Goal: Task Accomplishment & Management: Manage account settings

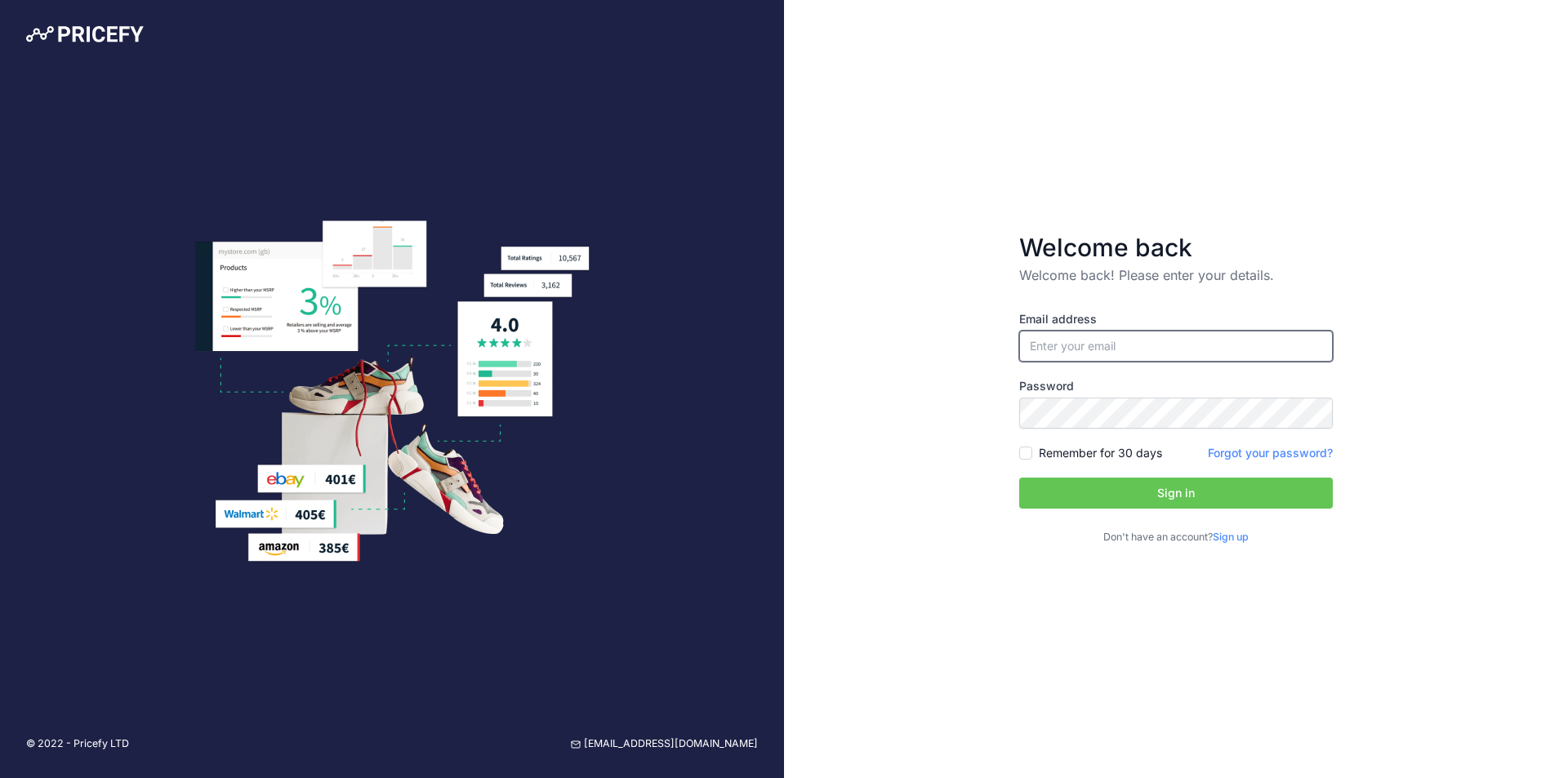
type input "[EMAIL_ADDRESS][DOMAIN_NAME]"
click at [1021, 453] on input "Remember for 30 days" at bounding box center [1025, 453] width 13 height 13
checkbox input "true"
click at [1051, 485] on button "Sign in" at bounding box center [1175, 493] width 314 height 31
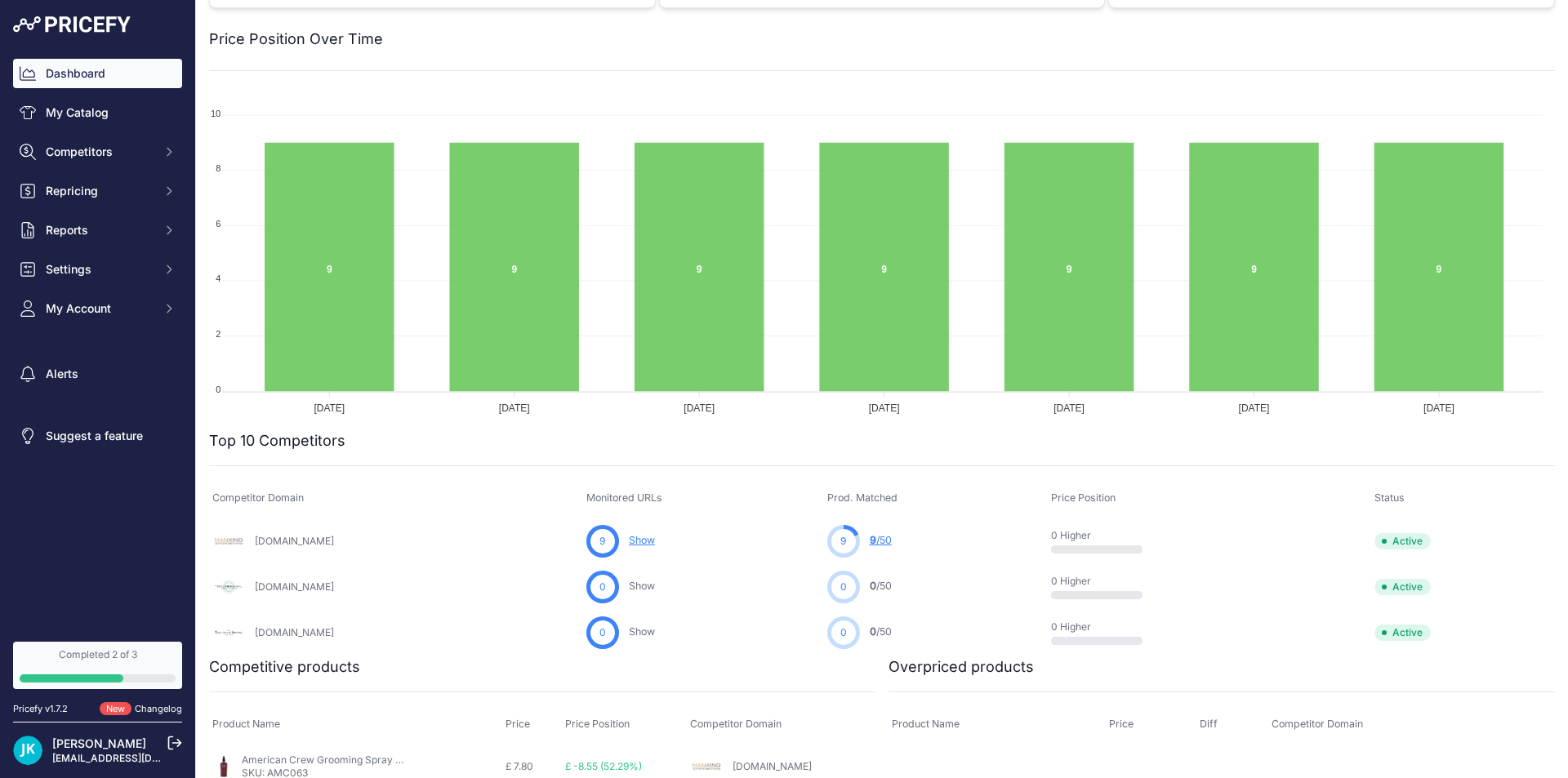
scroll to position [245, 0]
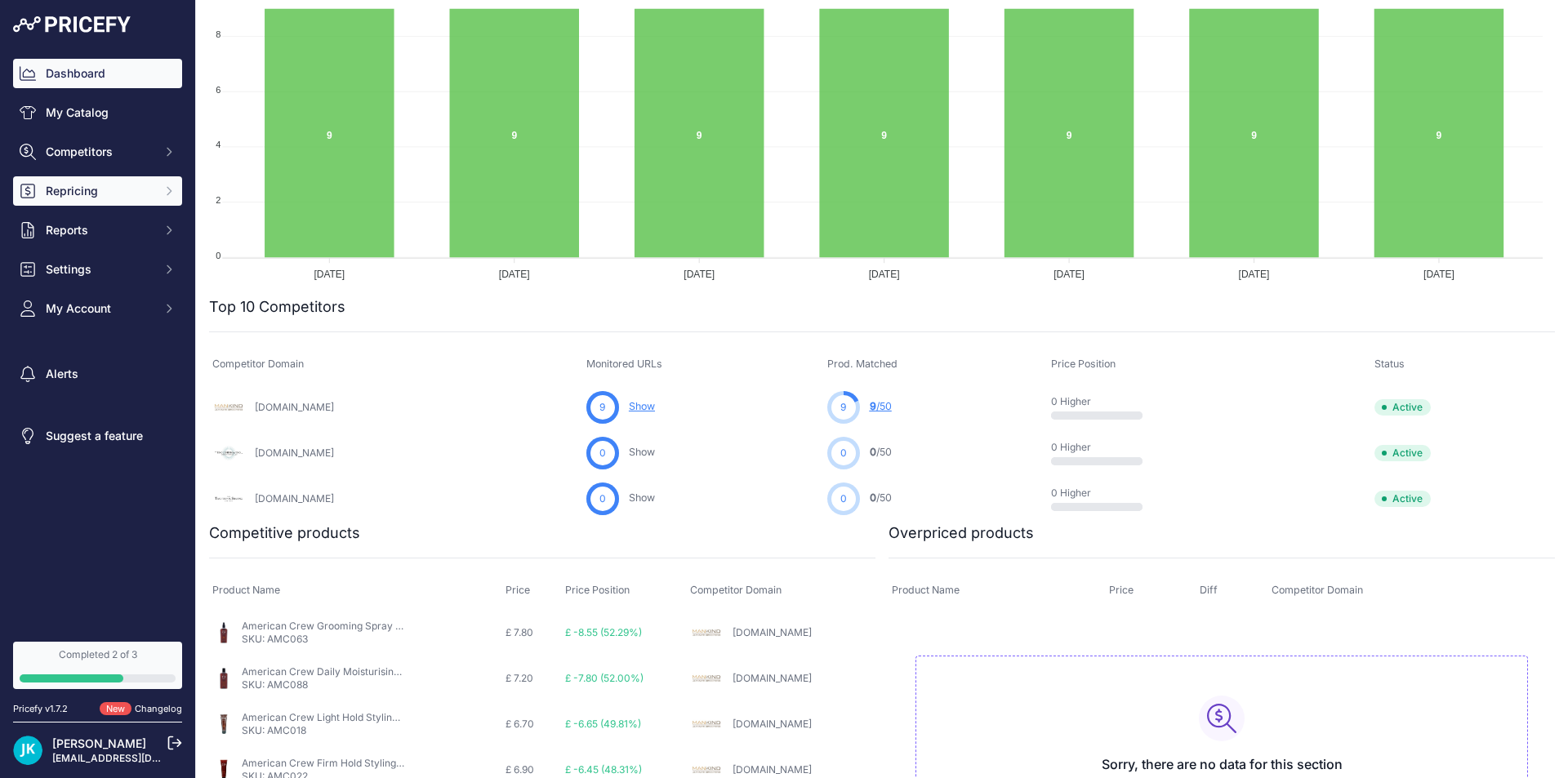
click at [100, 195] on span "Repricing" at bounding box center [99, 191] width 107 height 16
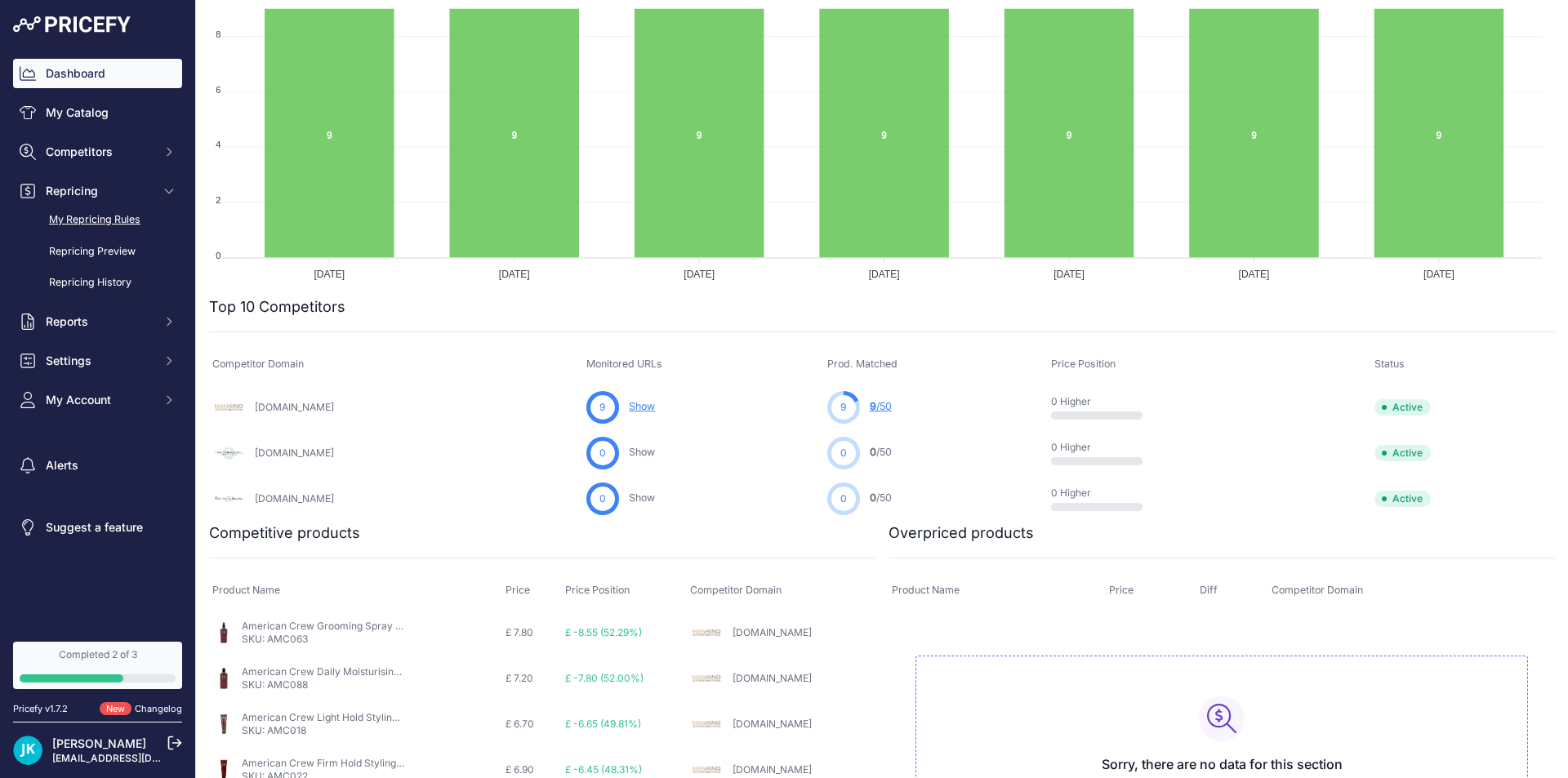
click at [103, 219] on link "My Repricing Rules" at bounding box center [97, 219] width 169 height 28
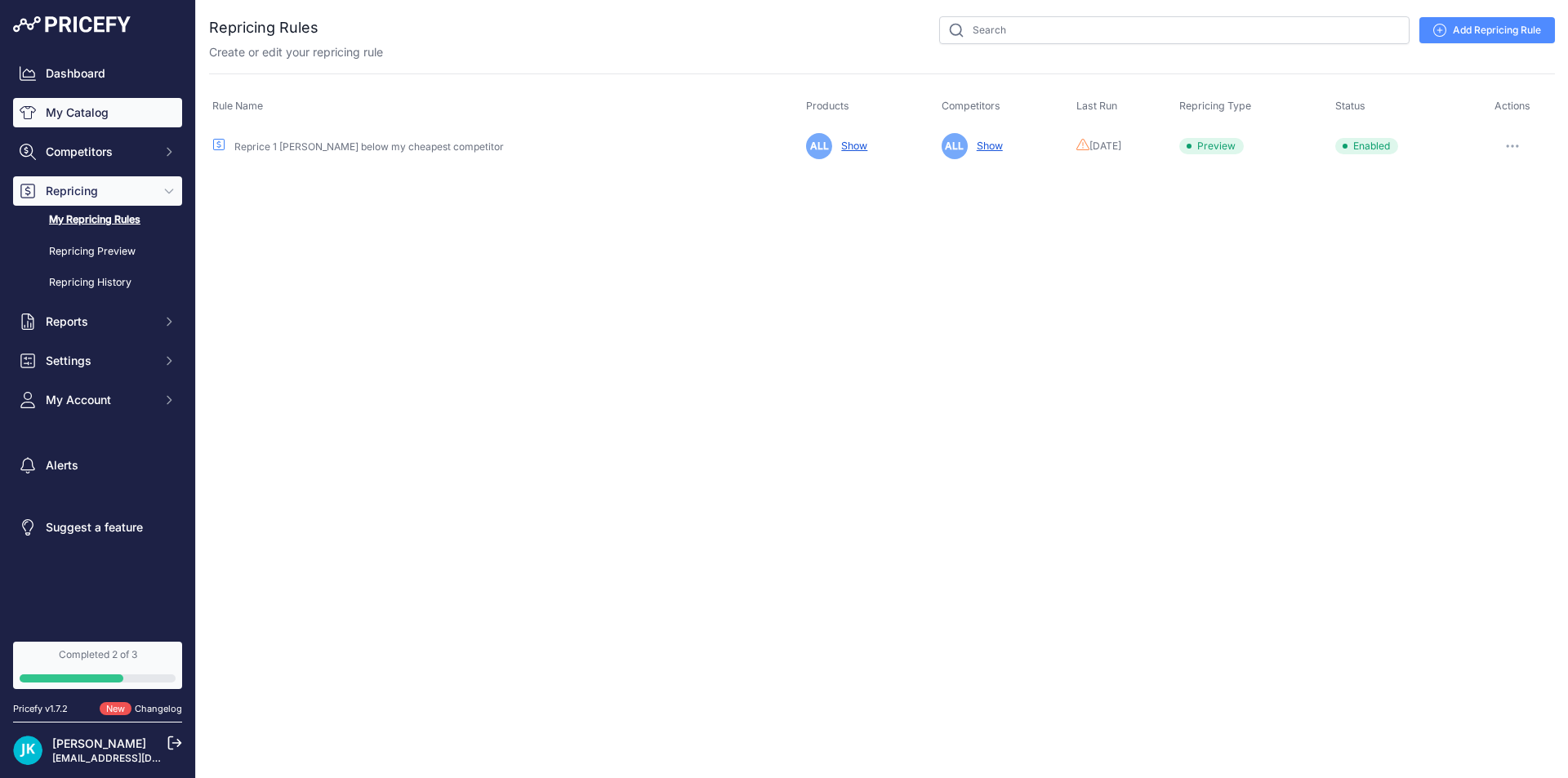
click at [98, 109] on link "My Catalog" at bounding box center [97, 112] width 169 height 29
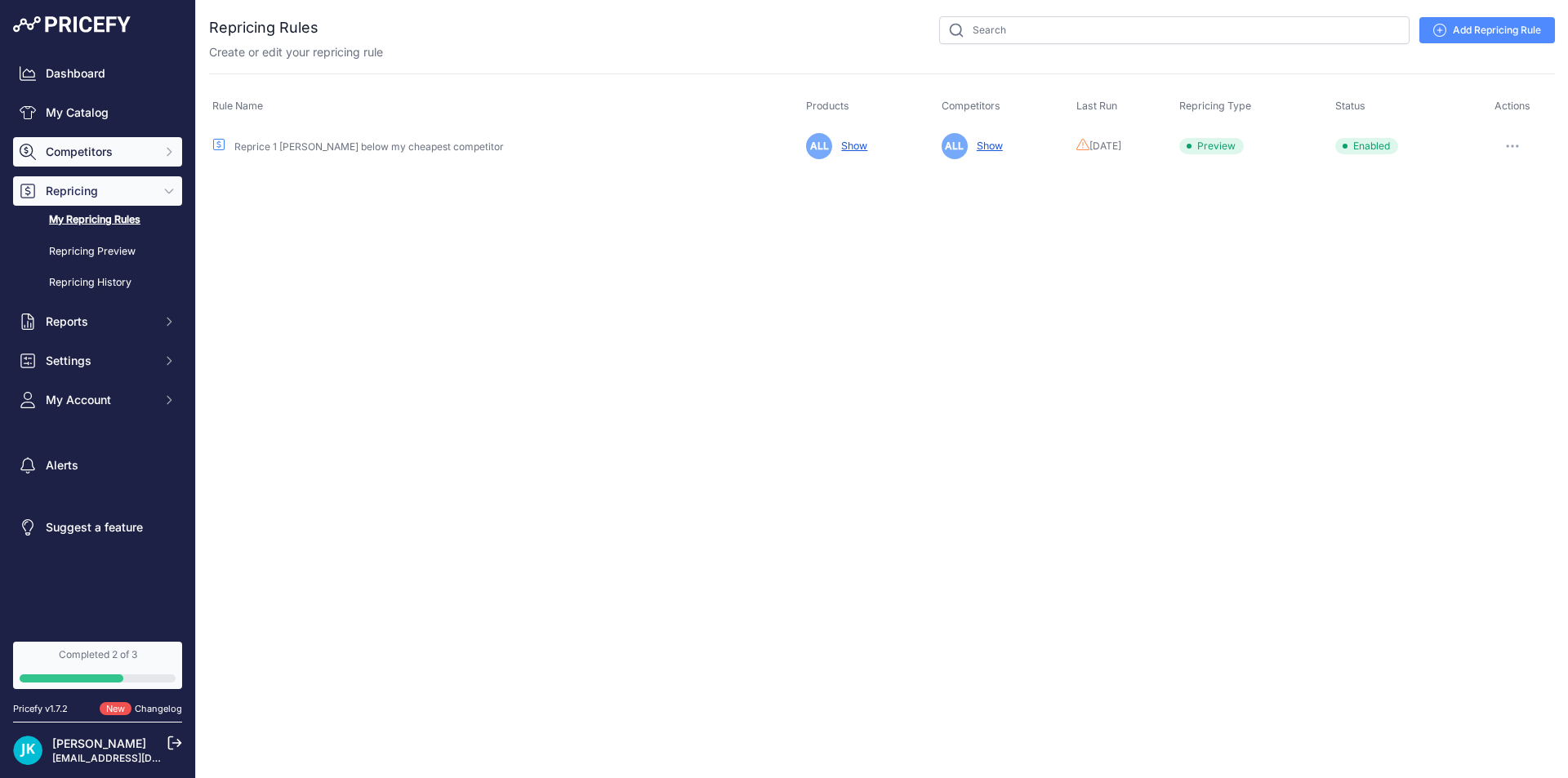
click at [70, 154] on span "Competitors" at bounding box center [99, 152] width 107 height 16
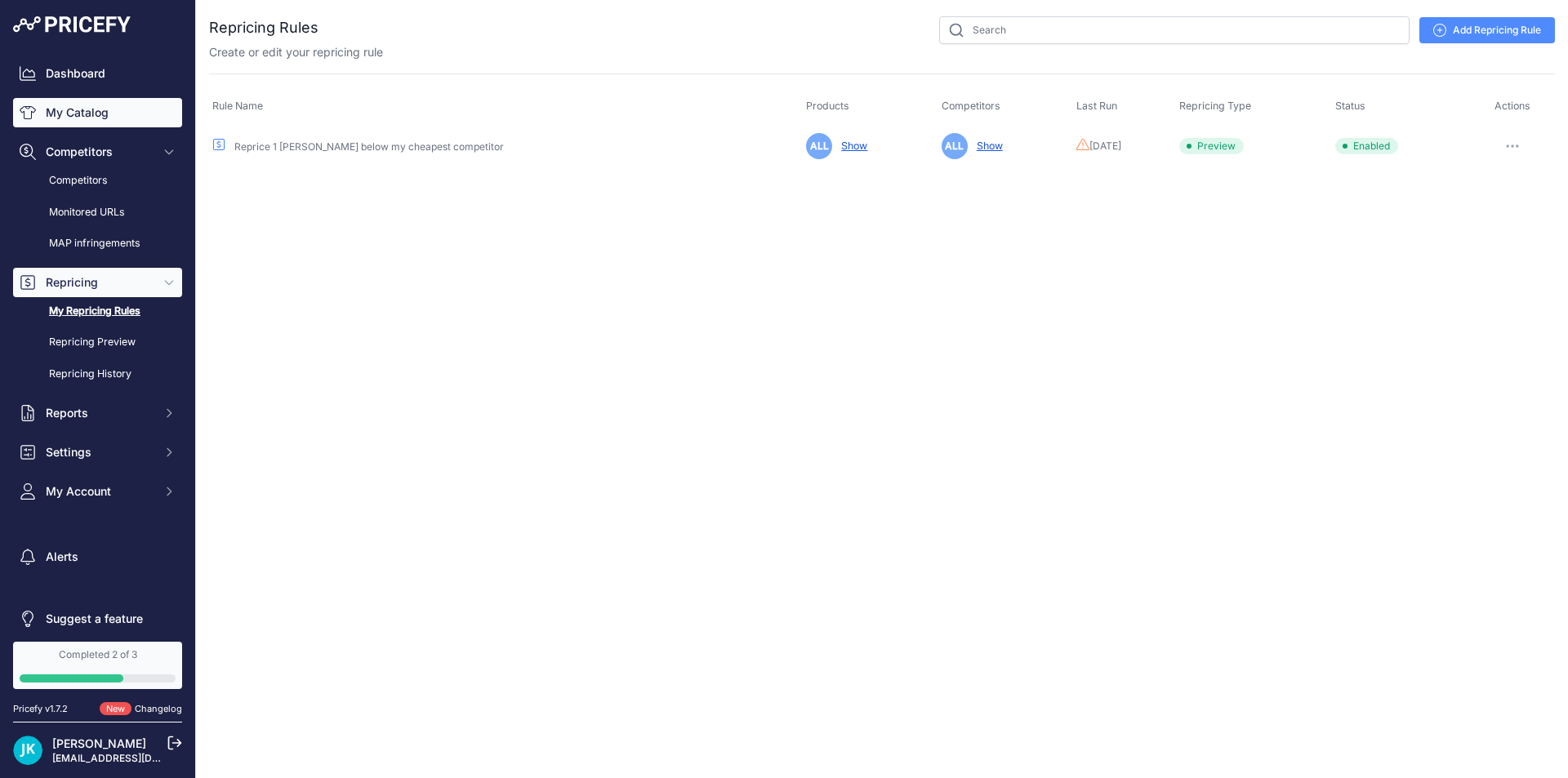
click at [80, 112] on link "My Catalog" at bounding box center [97, 112] width 169 height 29
click at [88, 49] on div "Dashboard My Catalog Competitors Competitors Monitored URLs MAP infringements R…" at bounding box center [97, 317] width 195 height 635
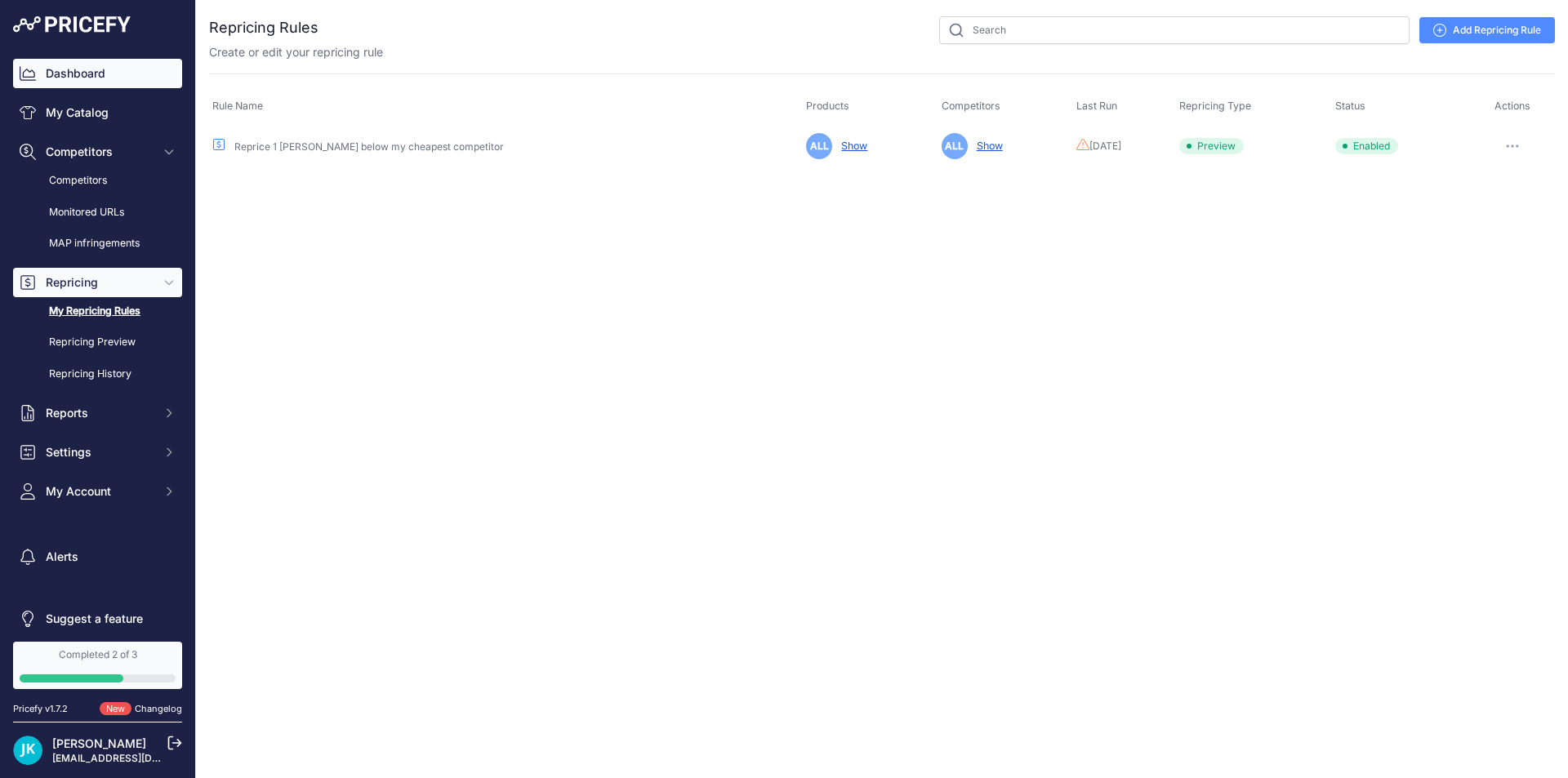
click at [86, 64] on link "Dashboard" at bounding box center [97, 73] width 169 height 29
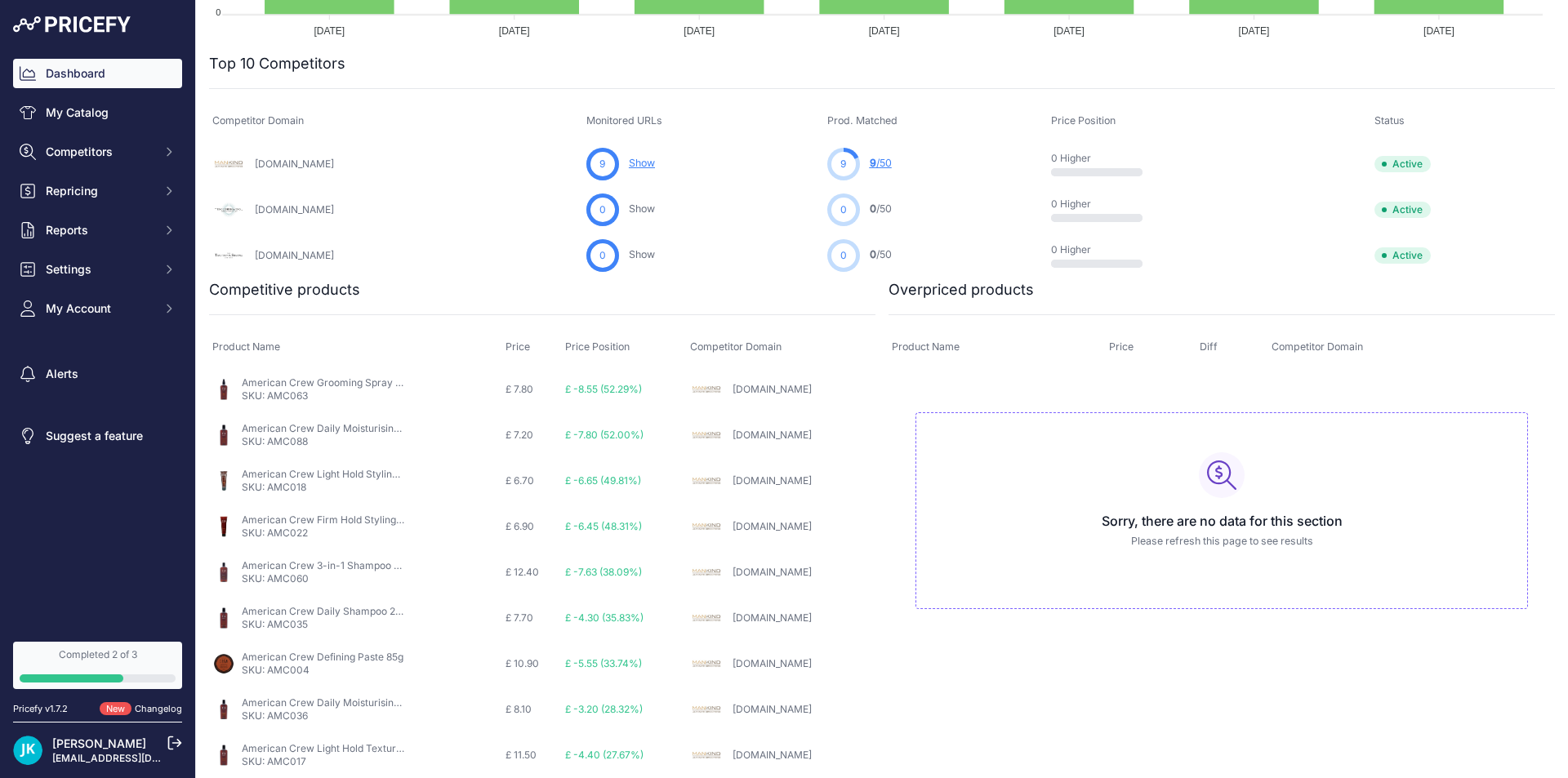
scroll to position [162, 0]
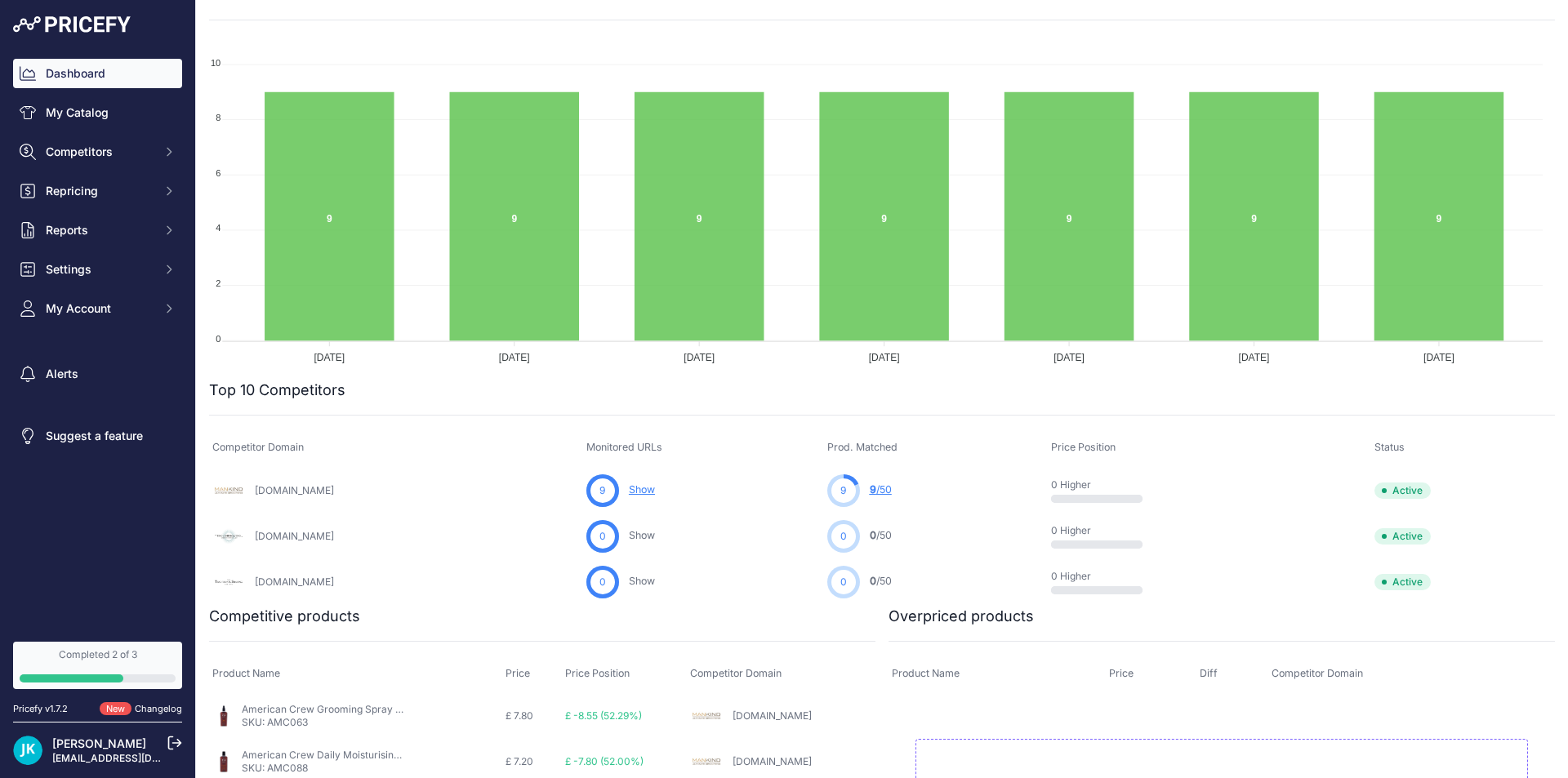
click at [53, 745] on link "[PERSON_NAME]" at bounding box center [99, 742] width 94 height 14
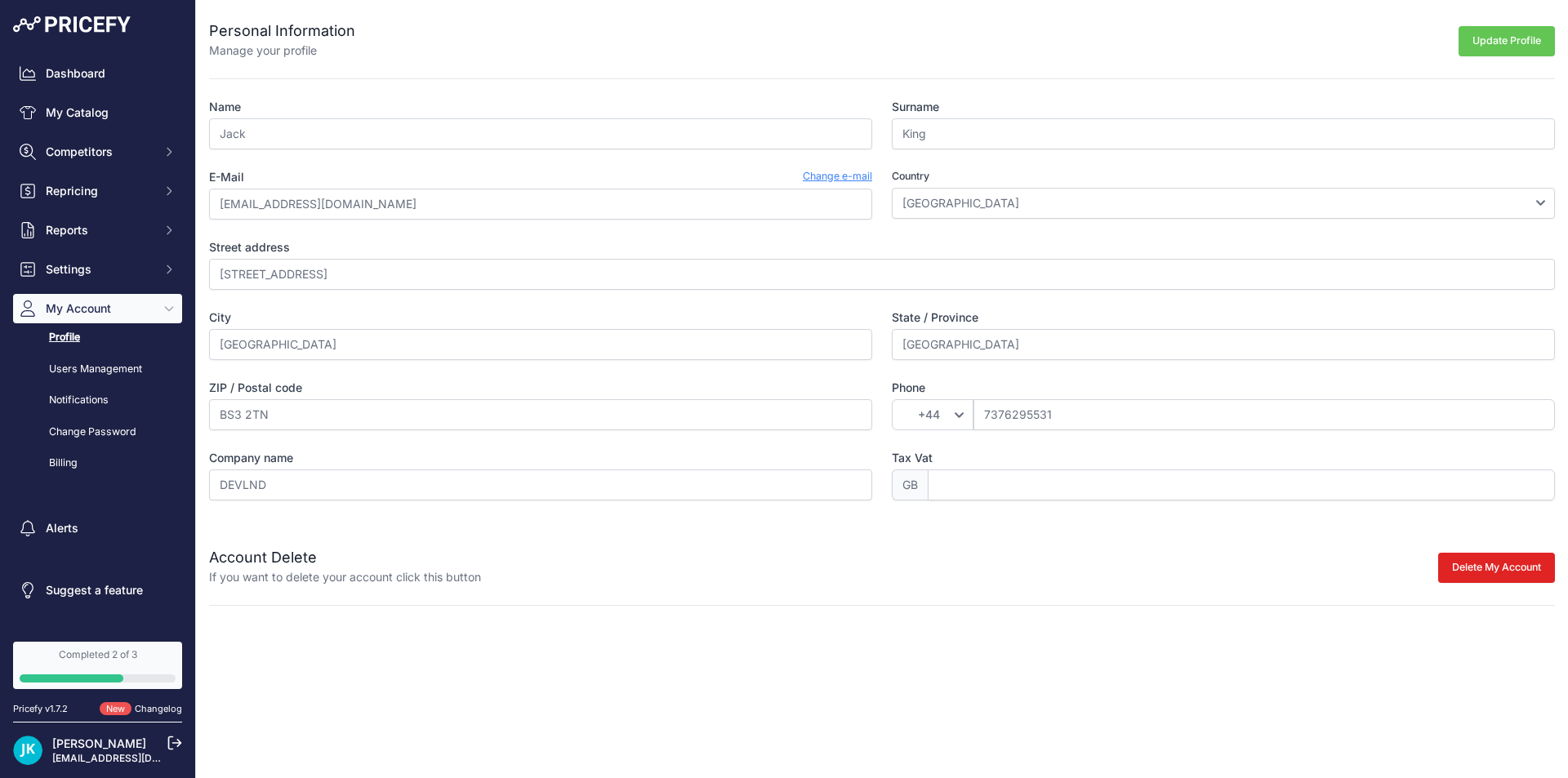
click at [59, 31] on img at bounding box center [71, 25] width 118 height 16
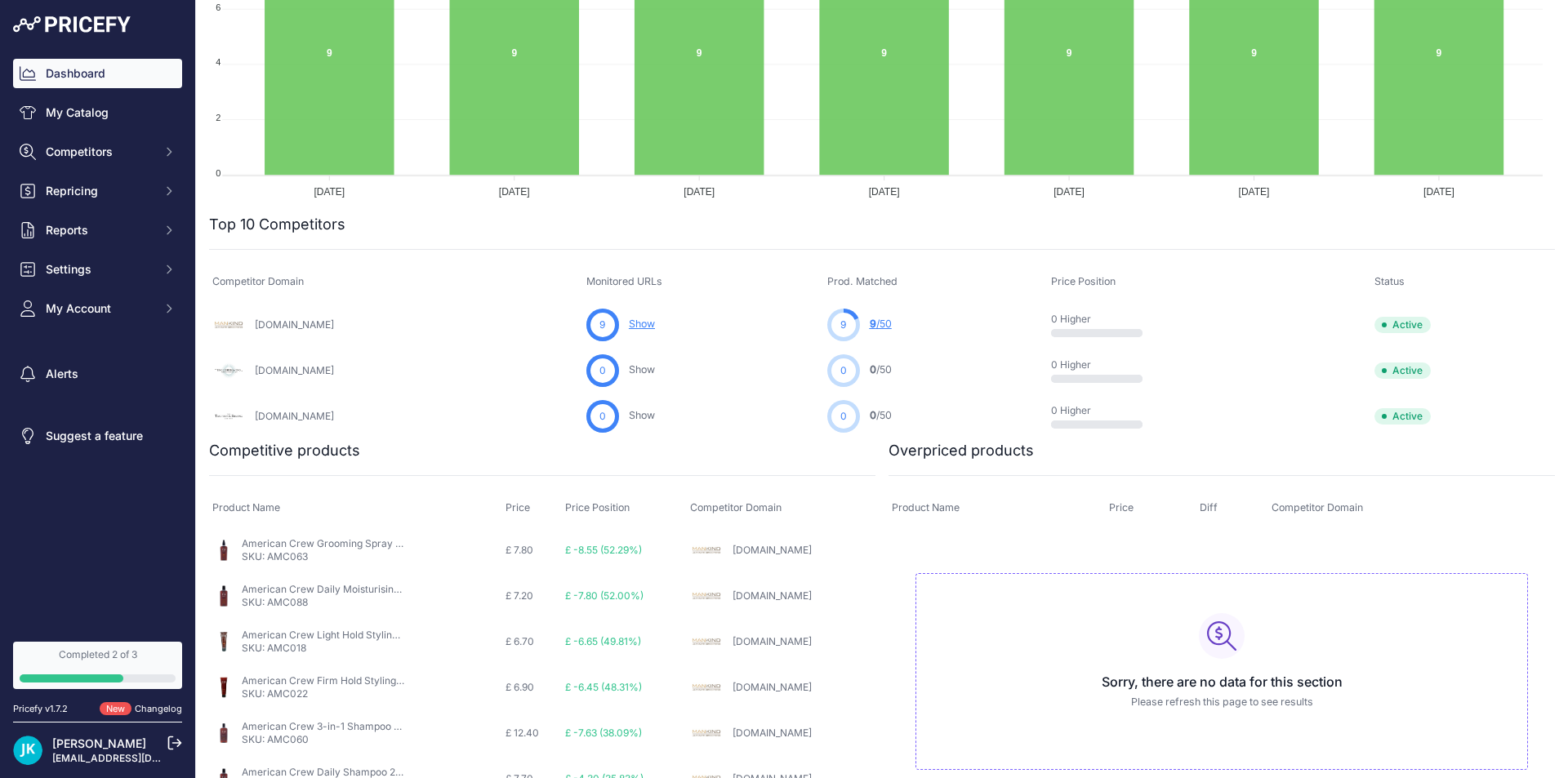
scroll to position [488, 0]
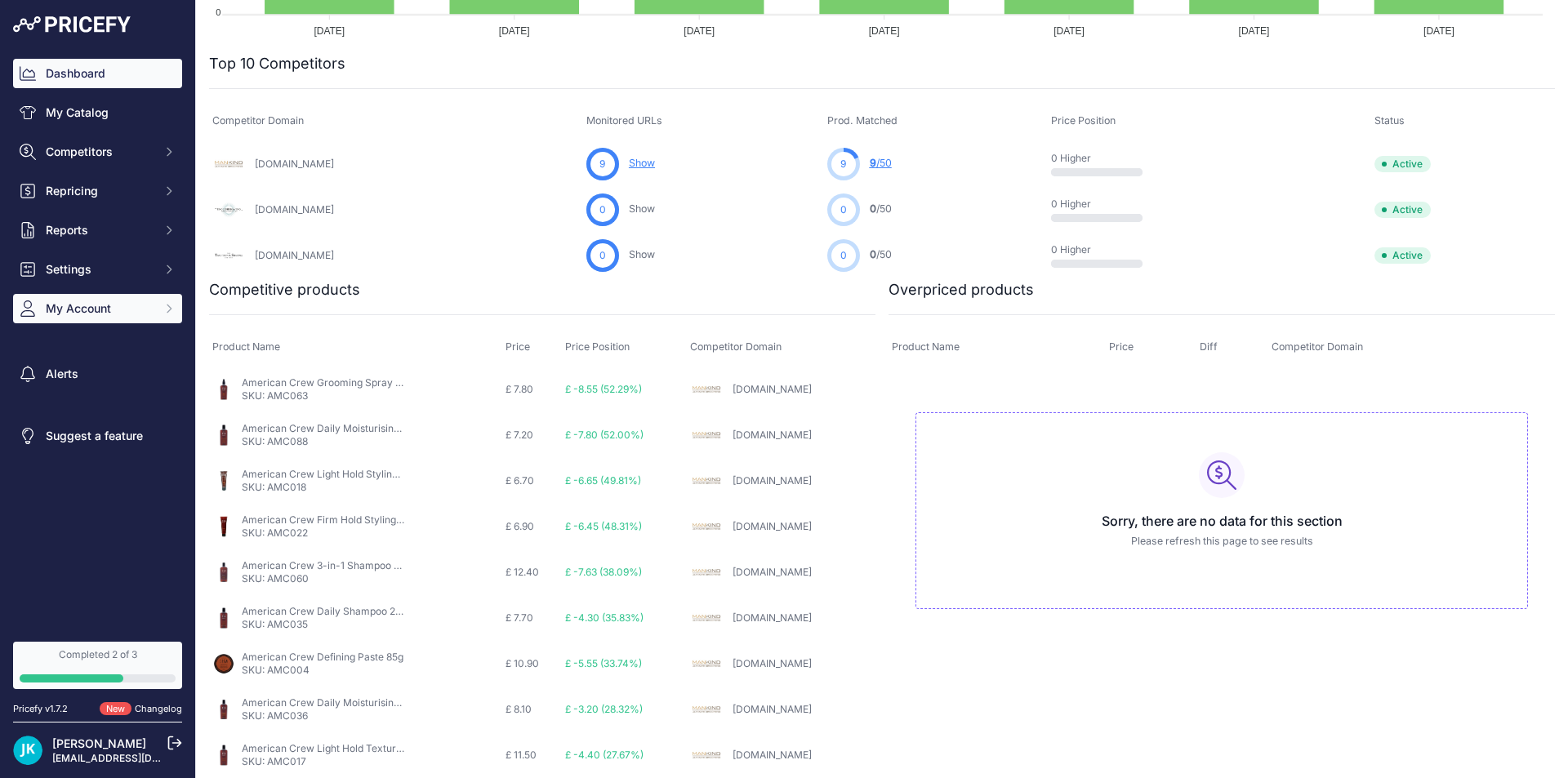
click at [72, 302] on span "My Account" at bounding box center [99, 309] width 107 height 16
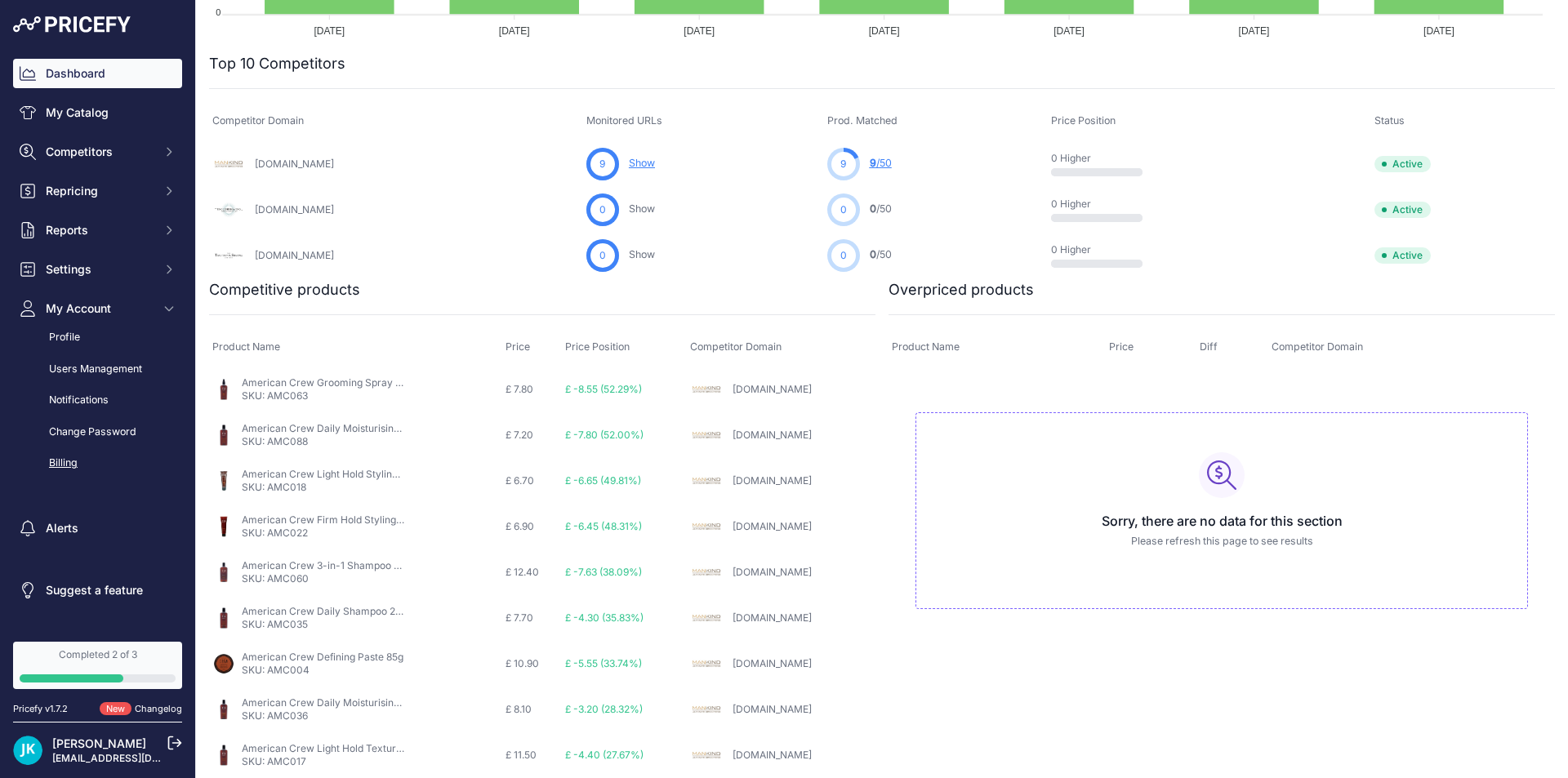
click at [75, 456] on link "Billing" at bounding box center [97, 463] width 169 height 28
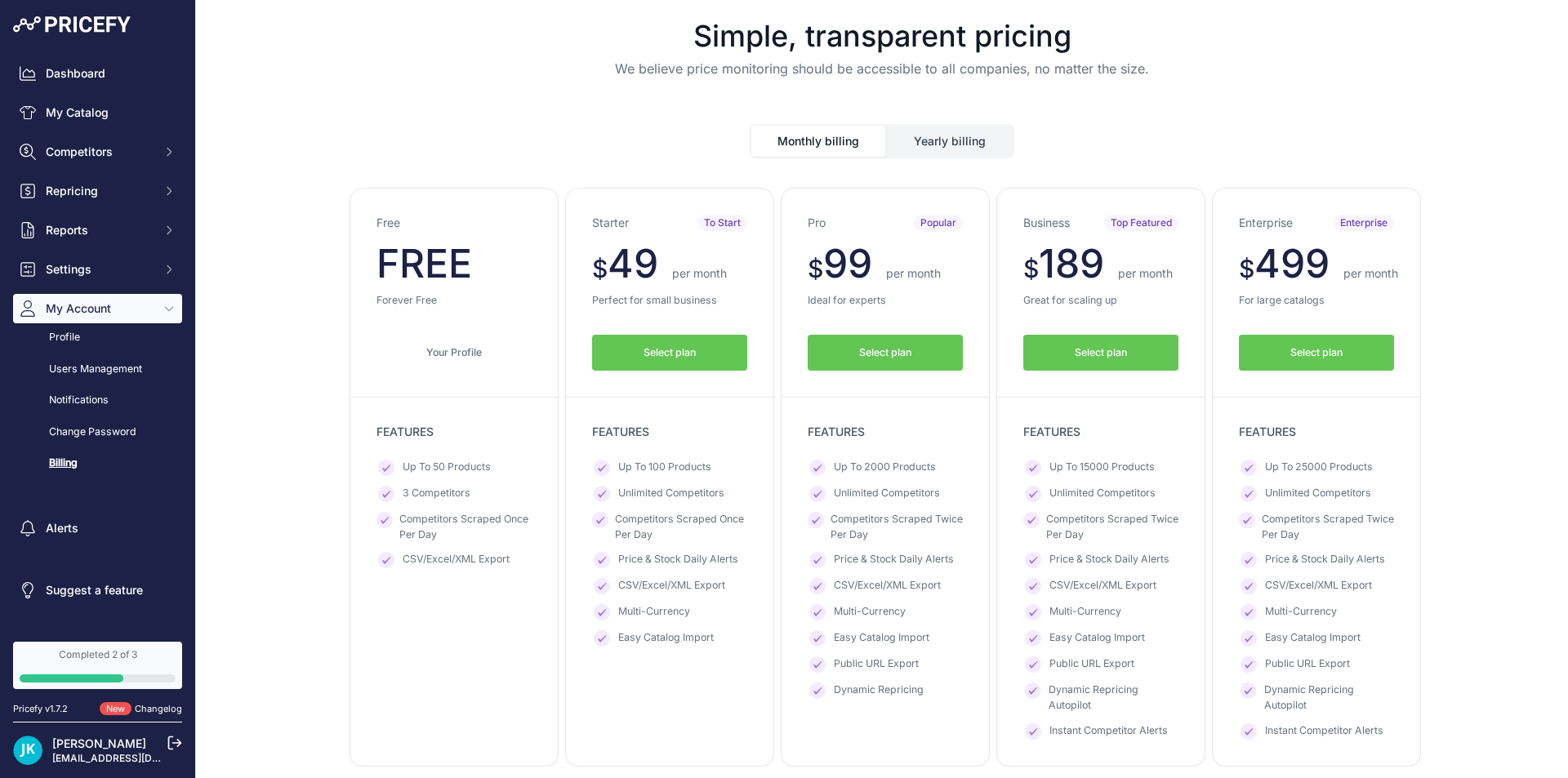
click at [937, 126] on button "Yearly billing" at bounding box center [950, 142] width 126 height 31
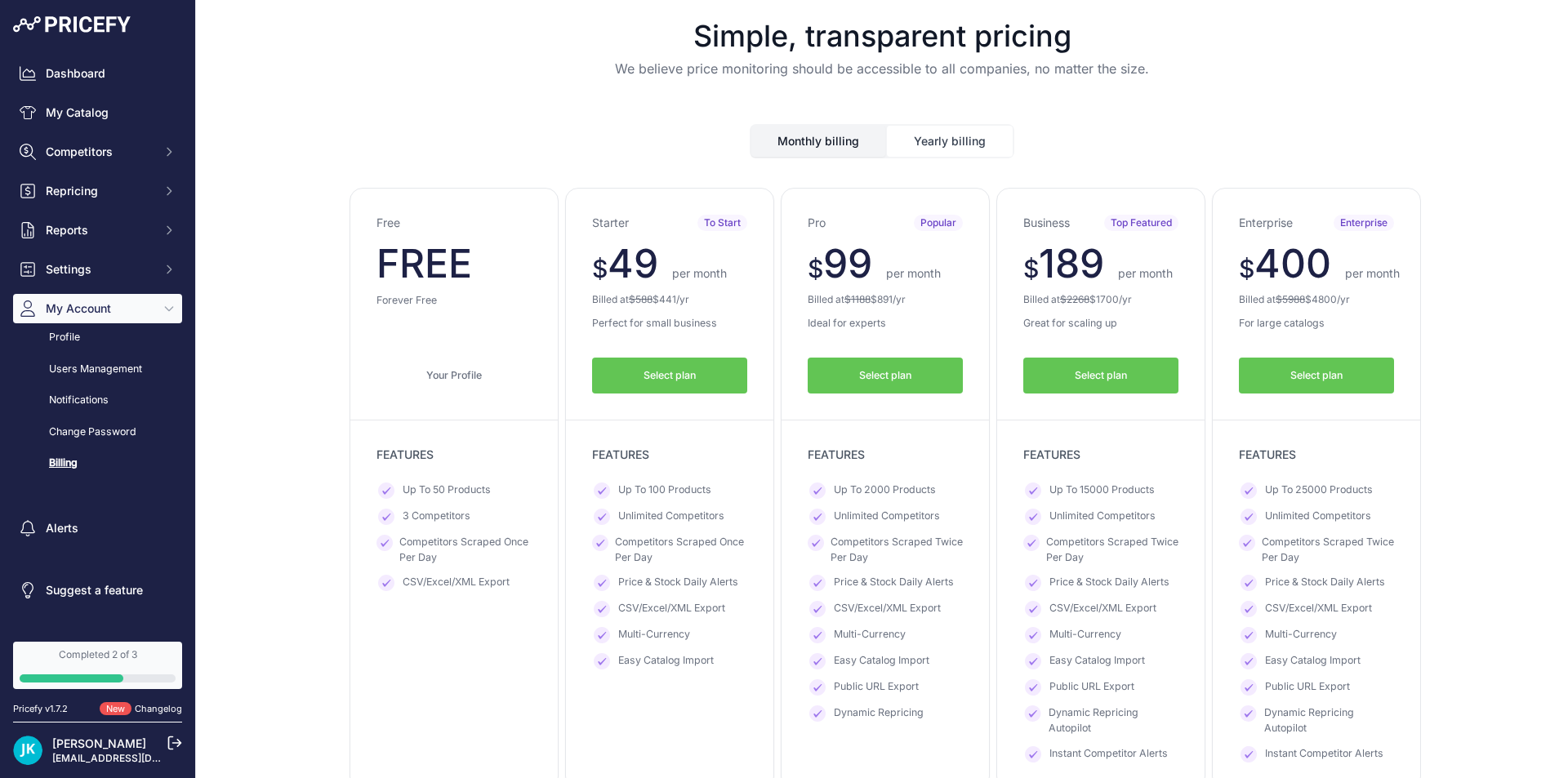
click at [805, 135] on button "Monthly billing" at bounding box center [818, 142] width 133 height 31
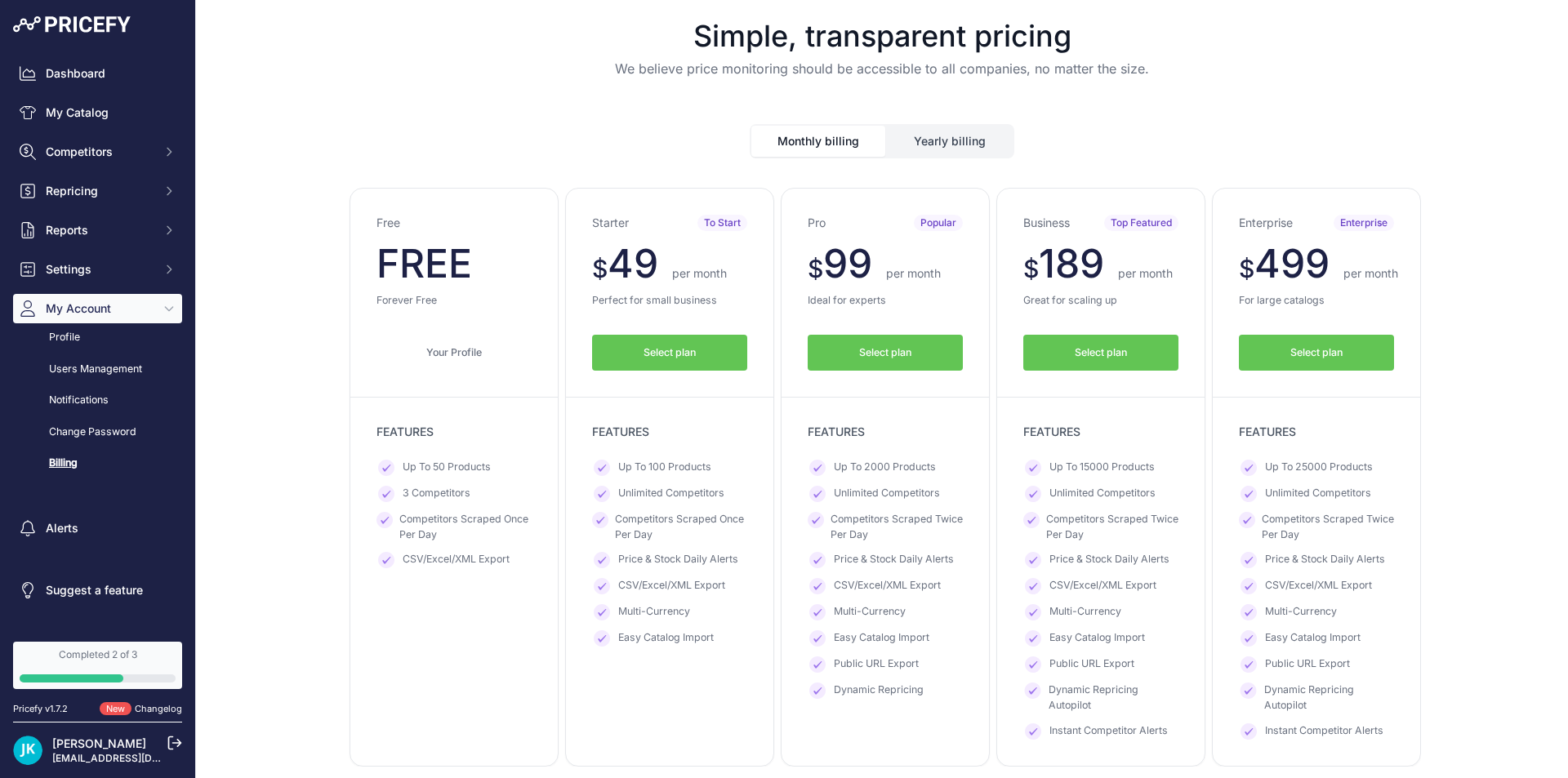
click at [889, 135] on button "Yearly billing" at bounding box center [950, 142] width 126 height 31
